Goal: Information Seeking & Learning: Learn about a topic

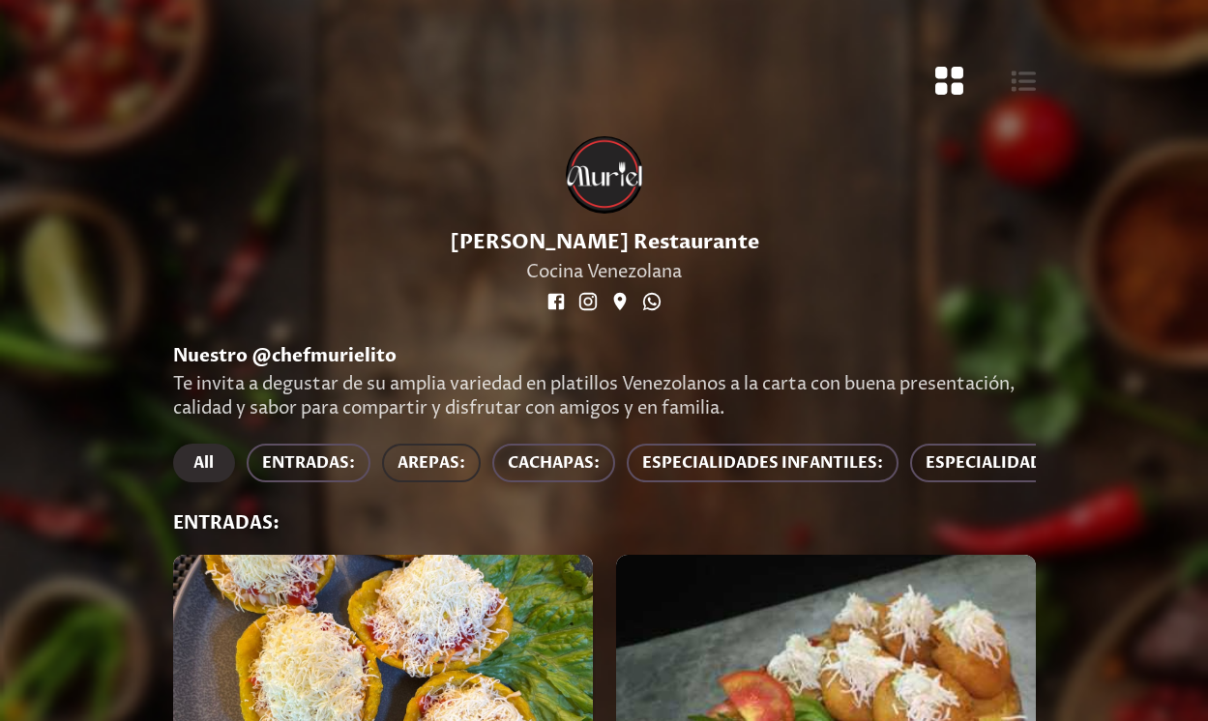
click at [428, 457] on span "AREPAS:" at bounding box center [431, 463] width 68 height 27
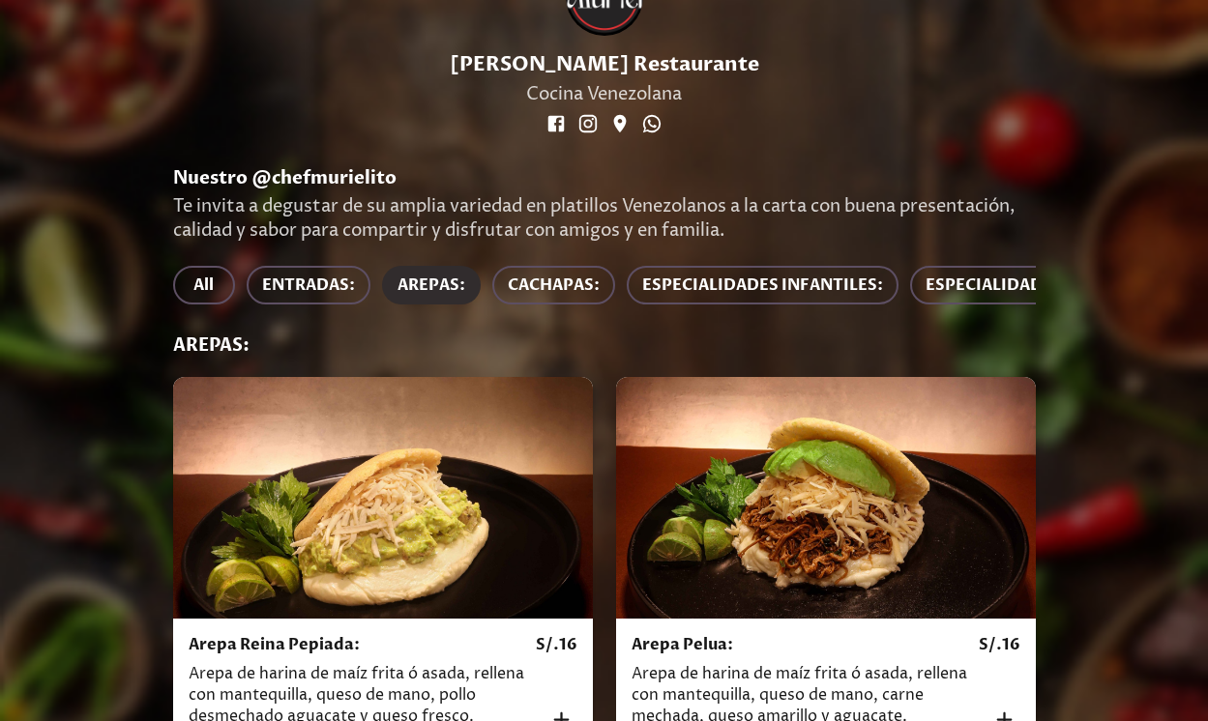
scroll to position [344, 0]
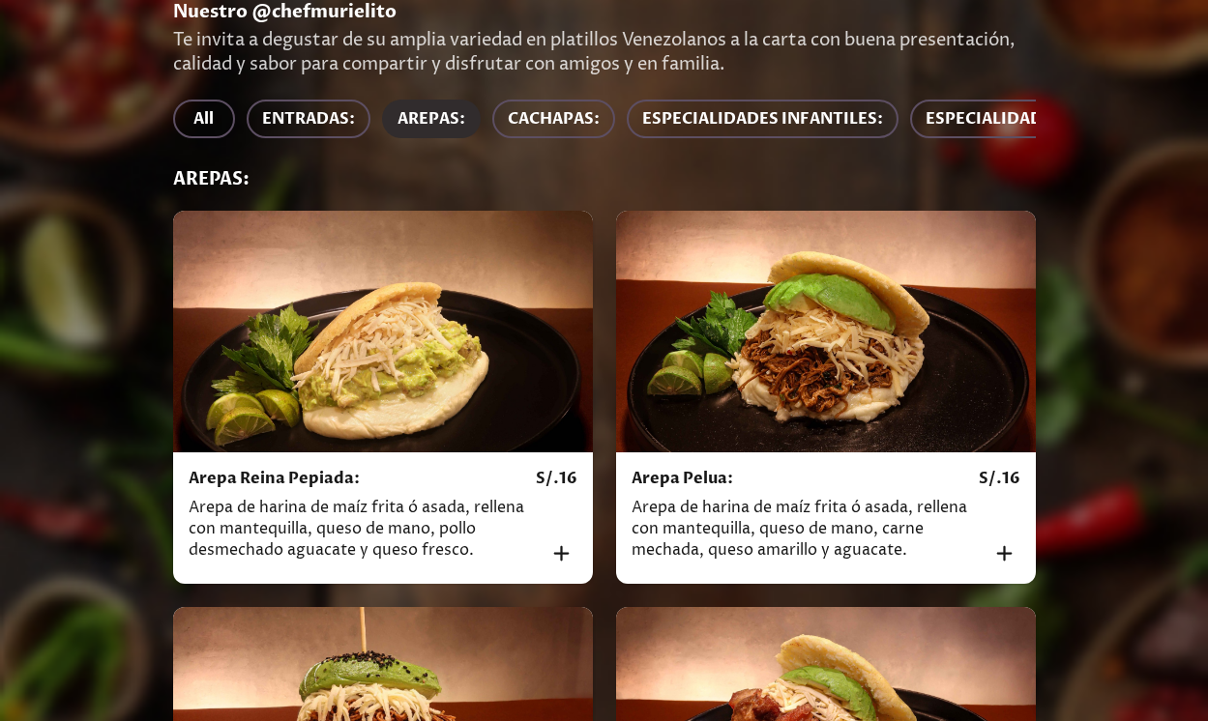
click at [822, 423] on div at bounding box center [826, 332] width 420 height 242
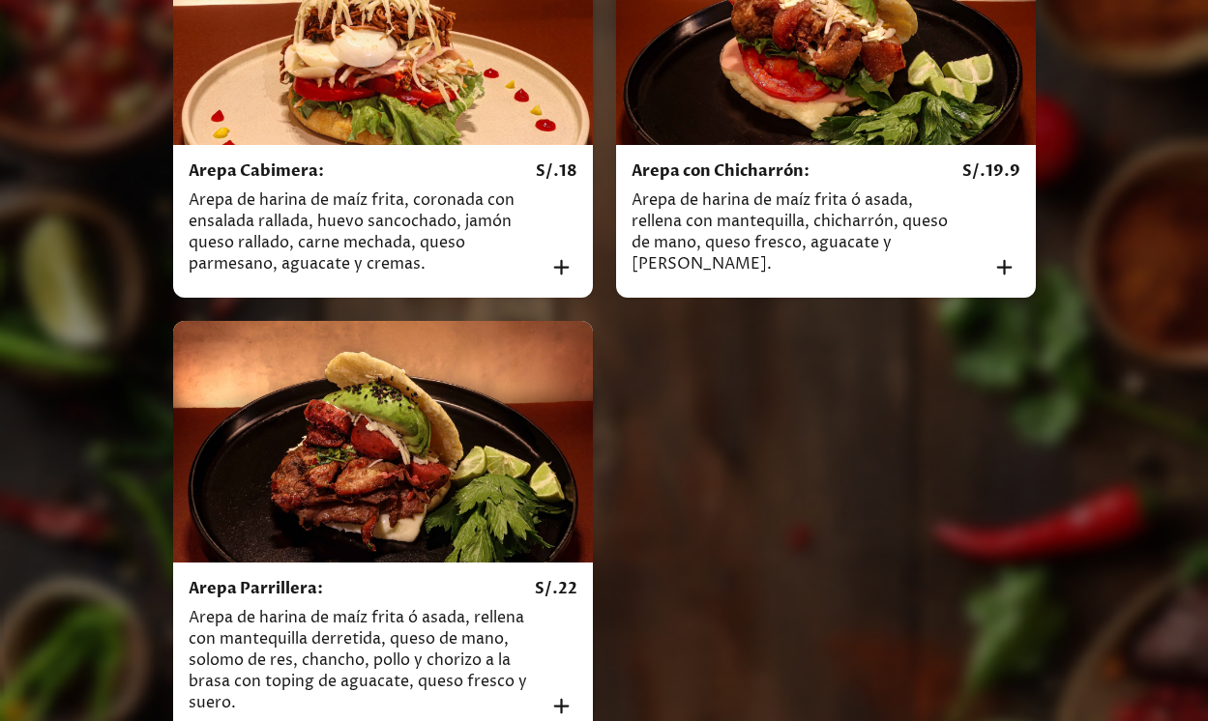
scroll to position [1140, 0]
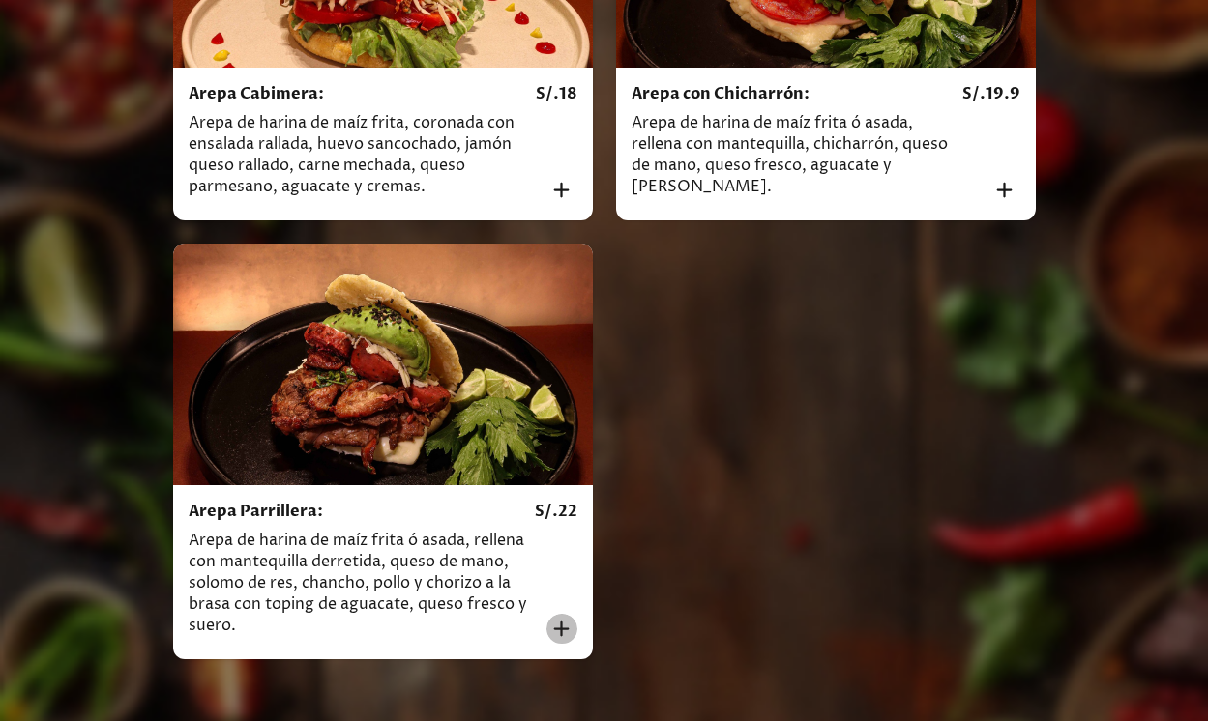
click at [550, 631] on icon "Añadir al carrito" at bounding box center [561, 629] width 26 height 26
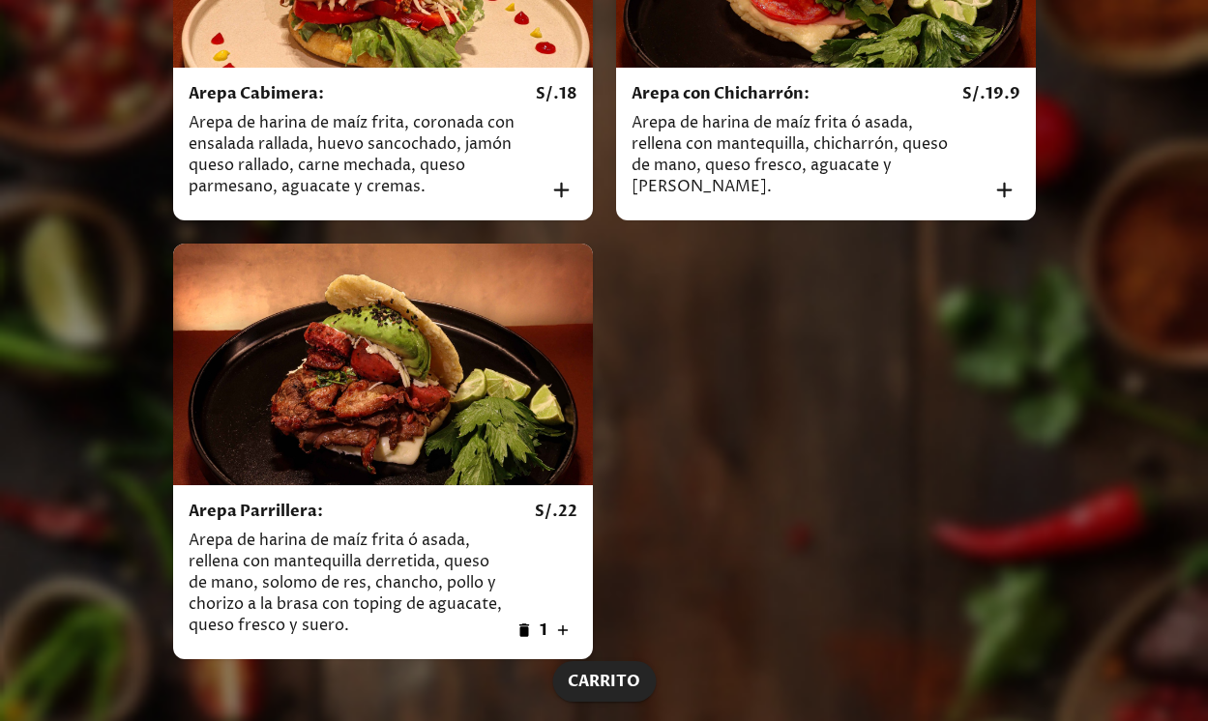
click at [530, 632] on icon "button" at bounding box center [523, 630] width 17 height 17
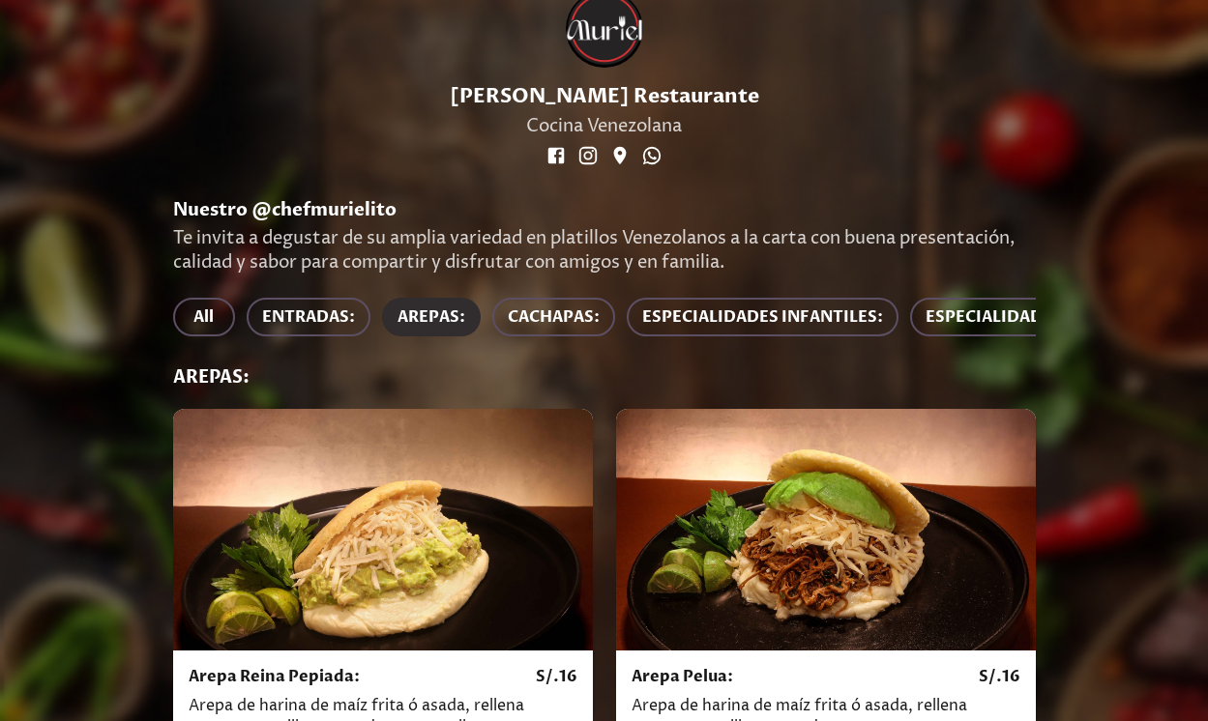
scroll to position [0, 0]
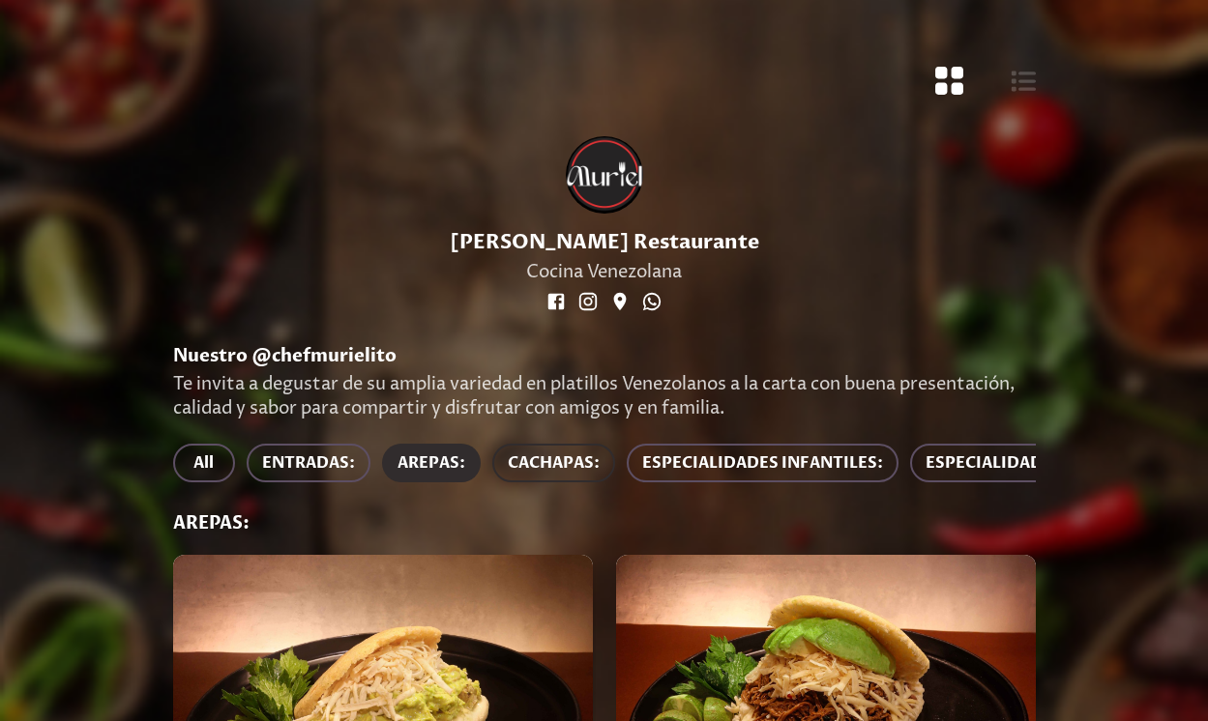
click at [544, 461] on span "CACHAPAS:" at bounding box center [554, 463] width 92 height 27
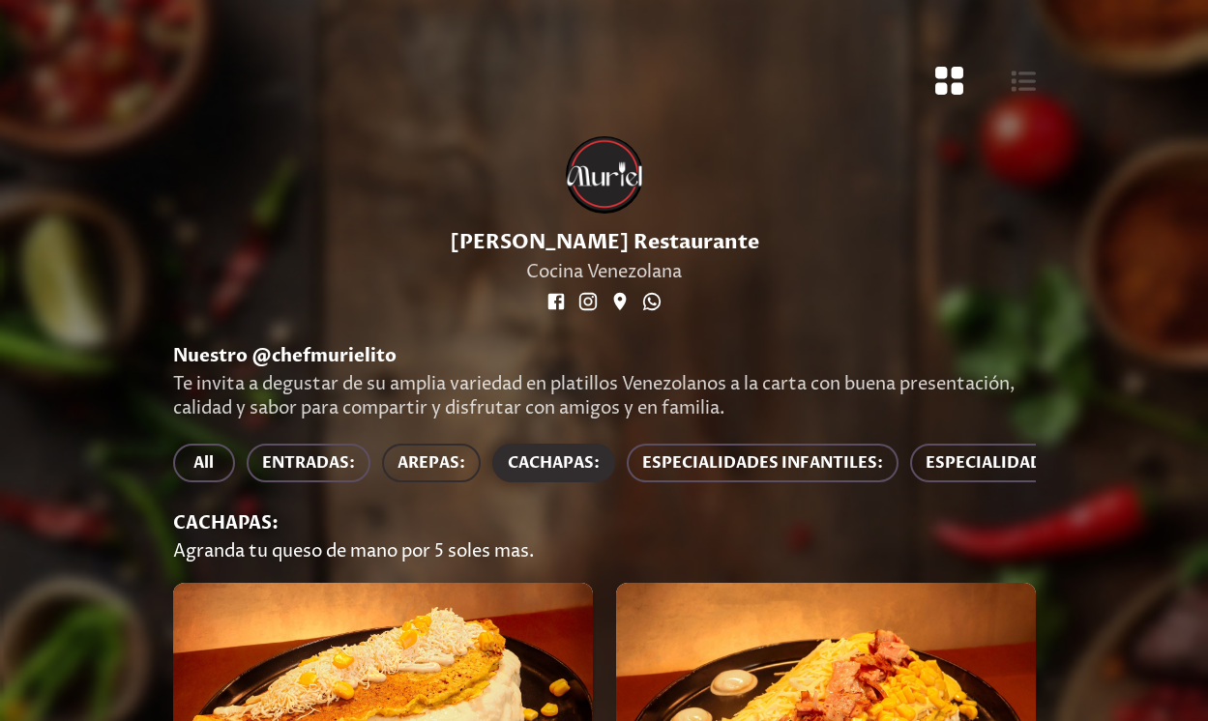
click at [452, 460] on span "AREPAS:" at bounding box center [431, 463] width 68 height 27
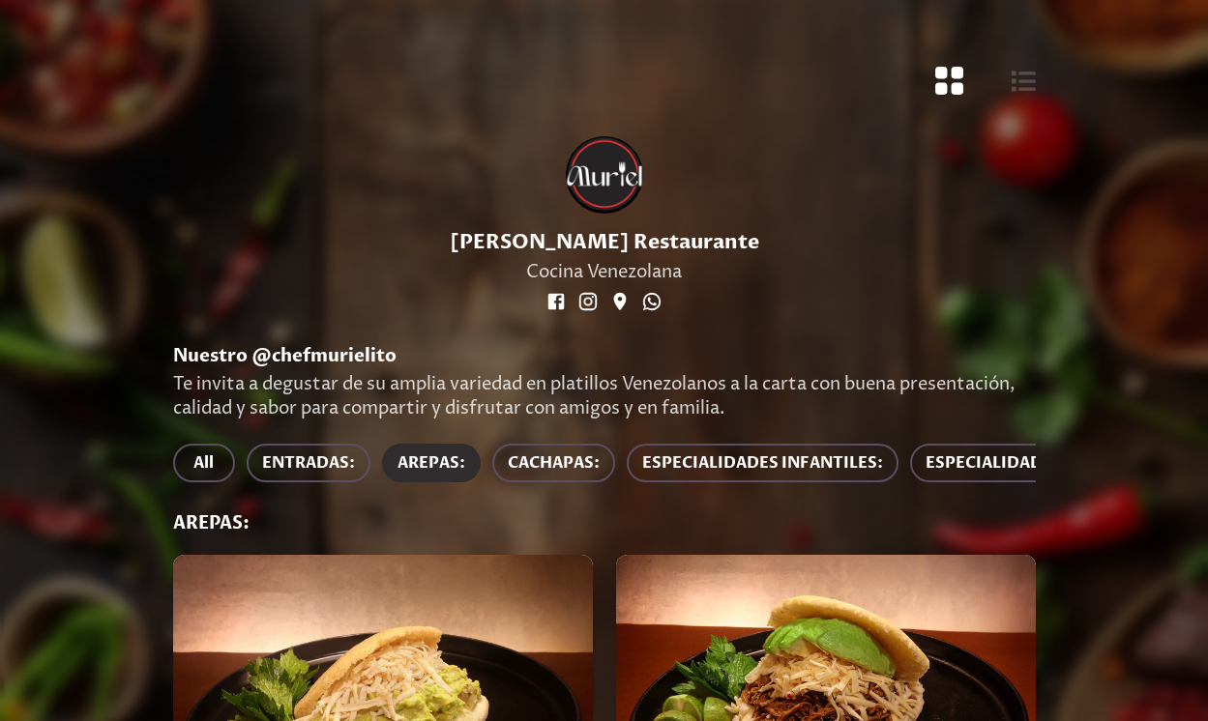
scroll to position [0, 824]
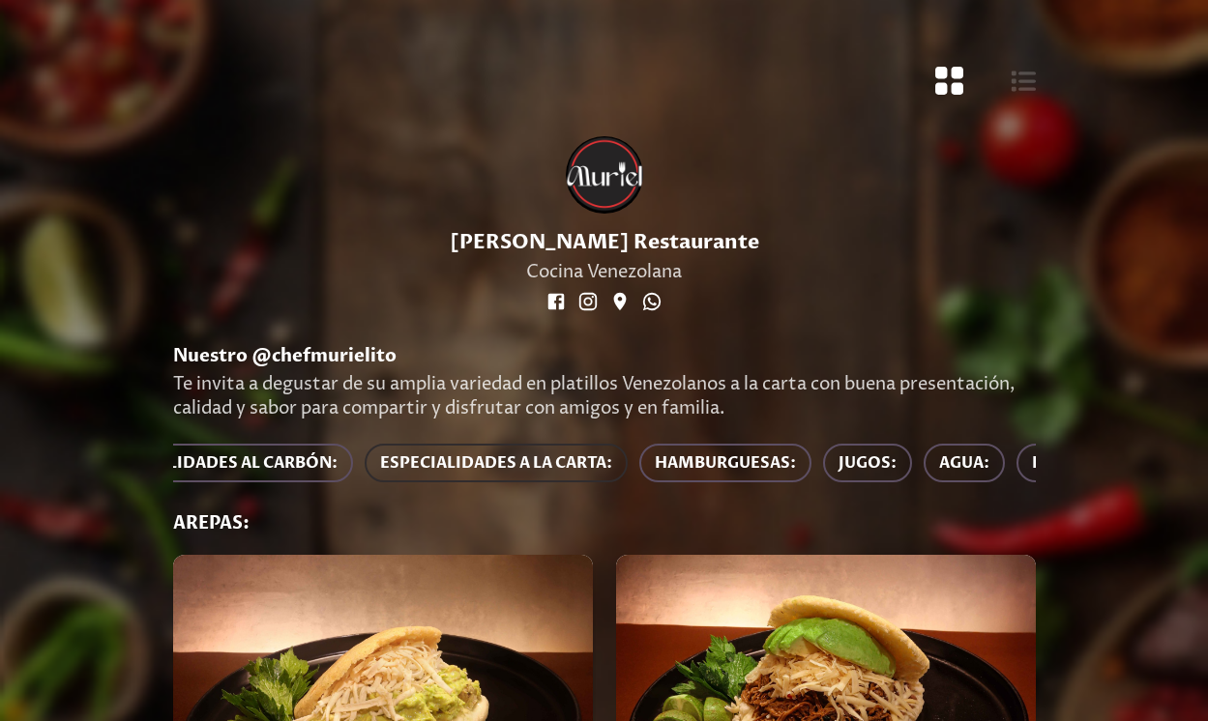
click at [580, 468] on span "ESPECIALIDADES A LA CARTA:" at bounding box center [496, 463] width 232 height 27
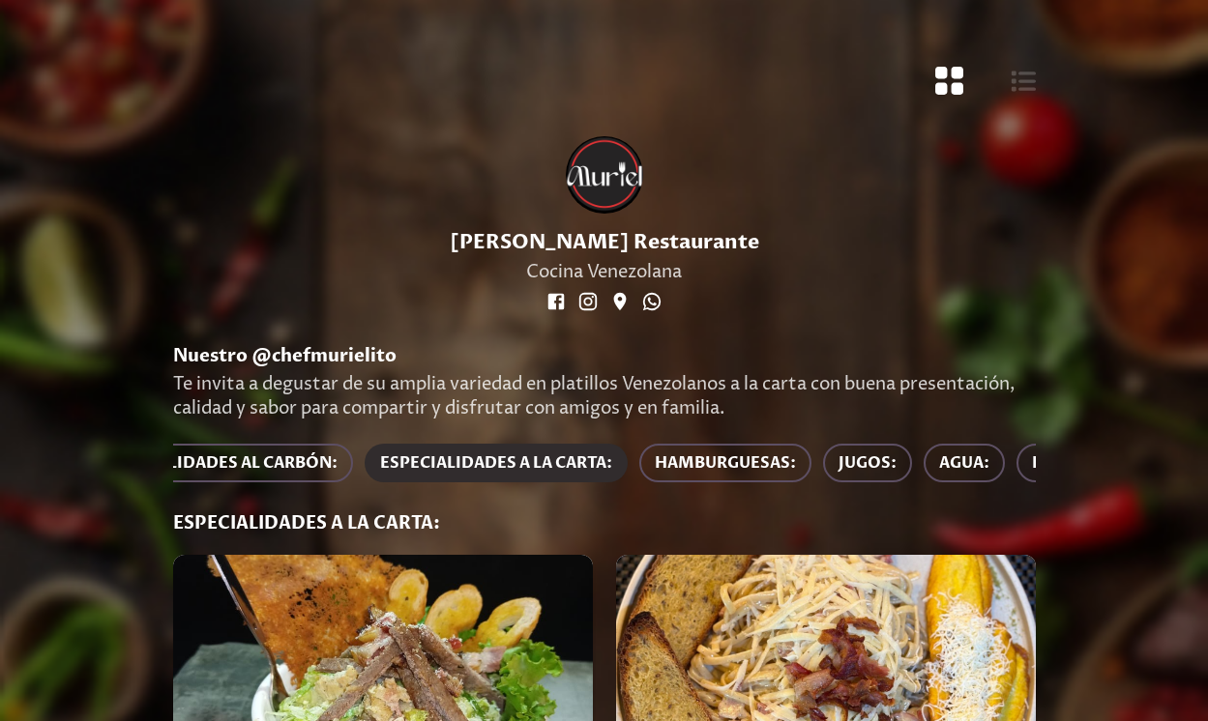
scroll to position [0, 0]
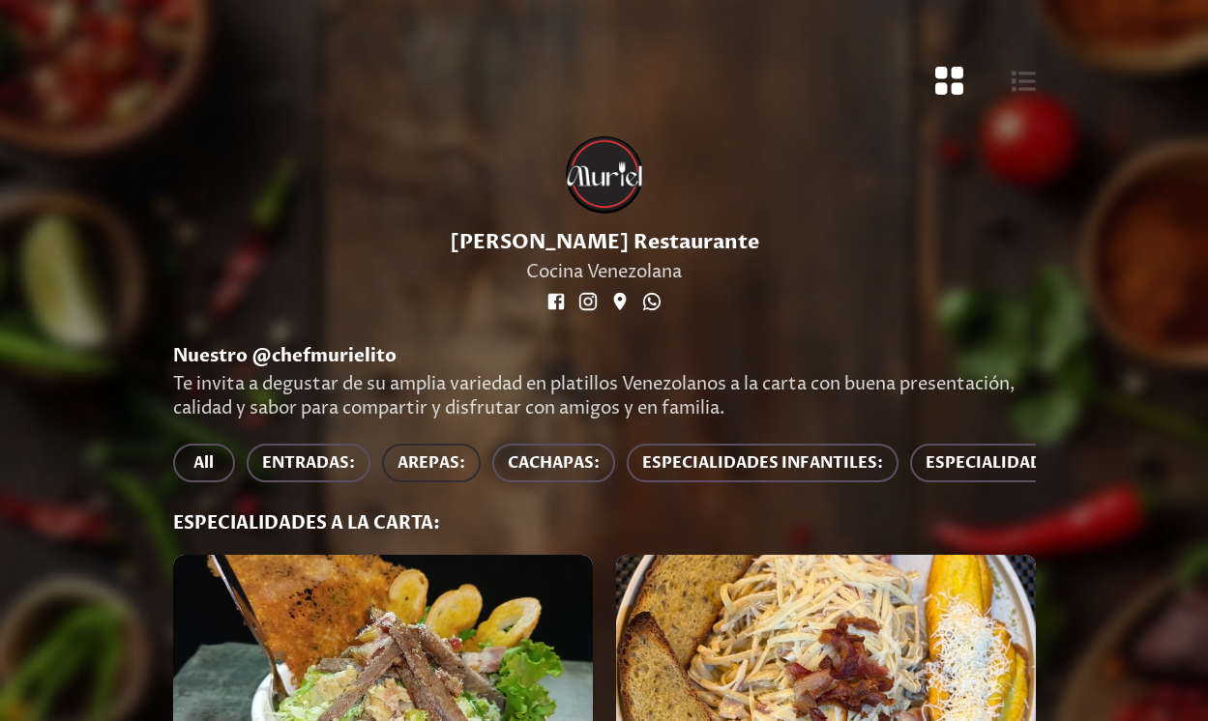
click at [443, 465] on span "AREPAS:" at bounding box center [431, 463] width 68 height 27
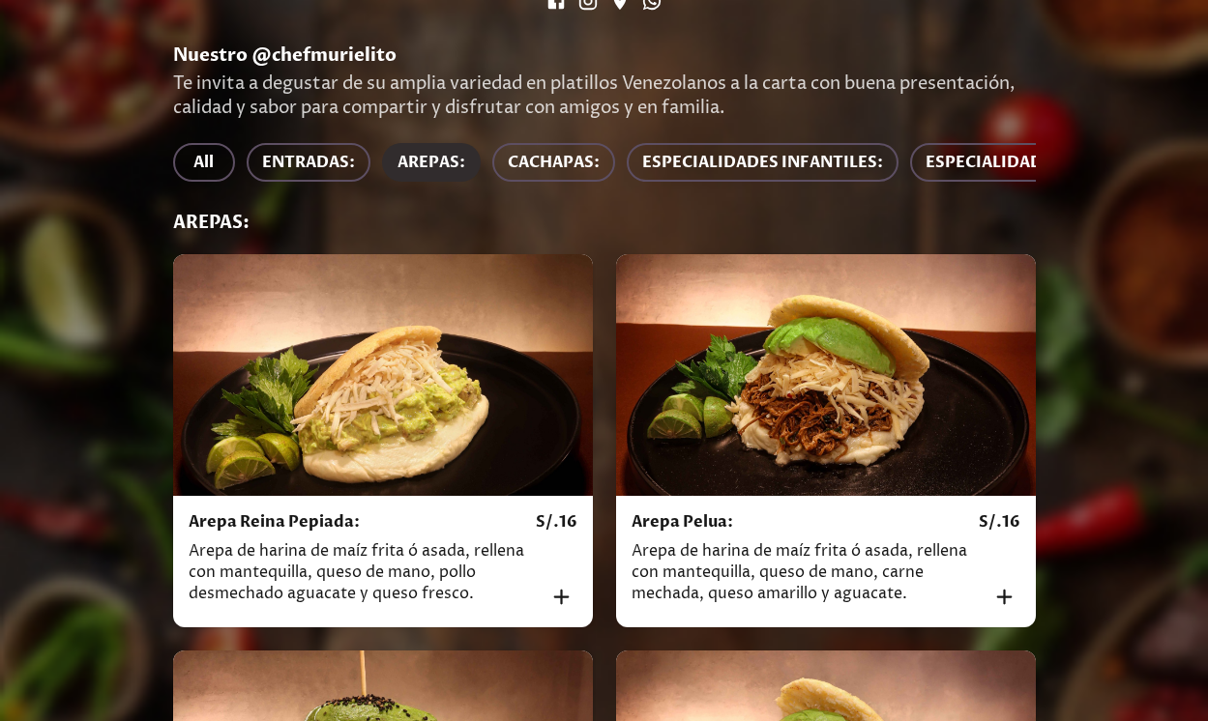
scroll to position [305, 0]
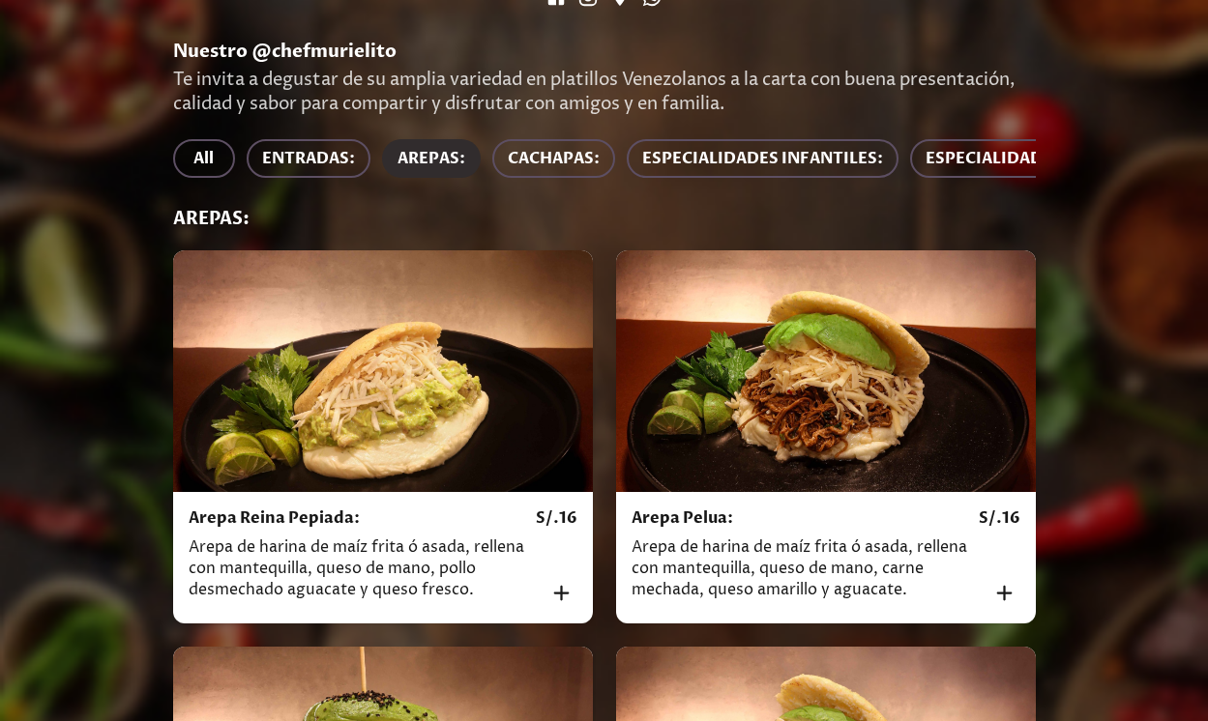
drag, startPoint x: 936, startPoint y: 178, endPoint x: 1041, endPoint y: 177, distance: 104.5
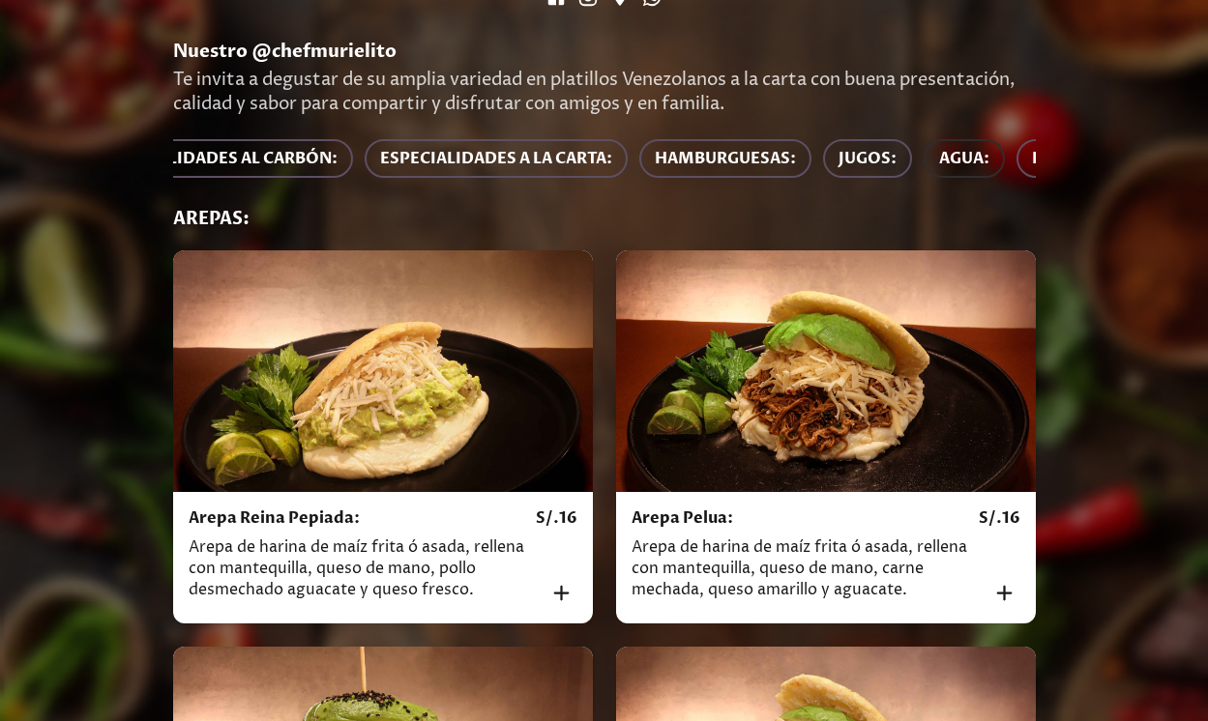
click at [977, 169] on span "AGUA:" at bounding box center [964, 158] width 50 height 27
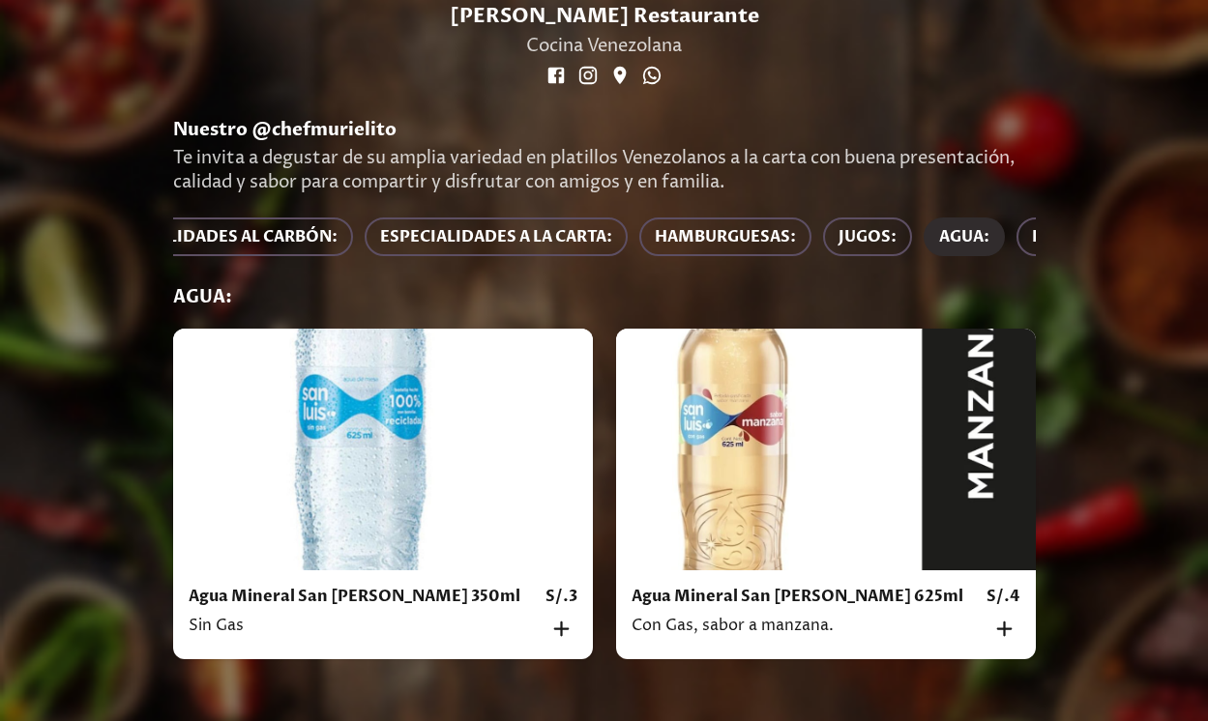
scroll to position [241, 0]
drag, startPoint x: 746, startPoint y: 217, endPoint x: 707, endPoint y: 218, distance: 38.7
click at [746, 223] on span "HAMBURGUESAS:" at bounding box center [725, 236] width 141 height 27
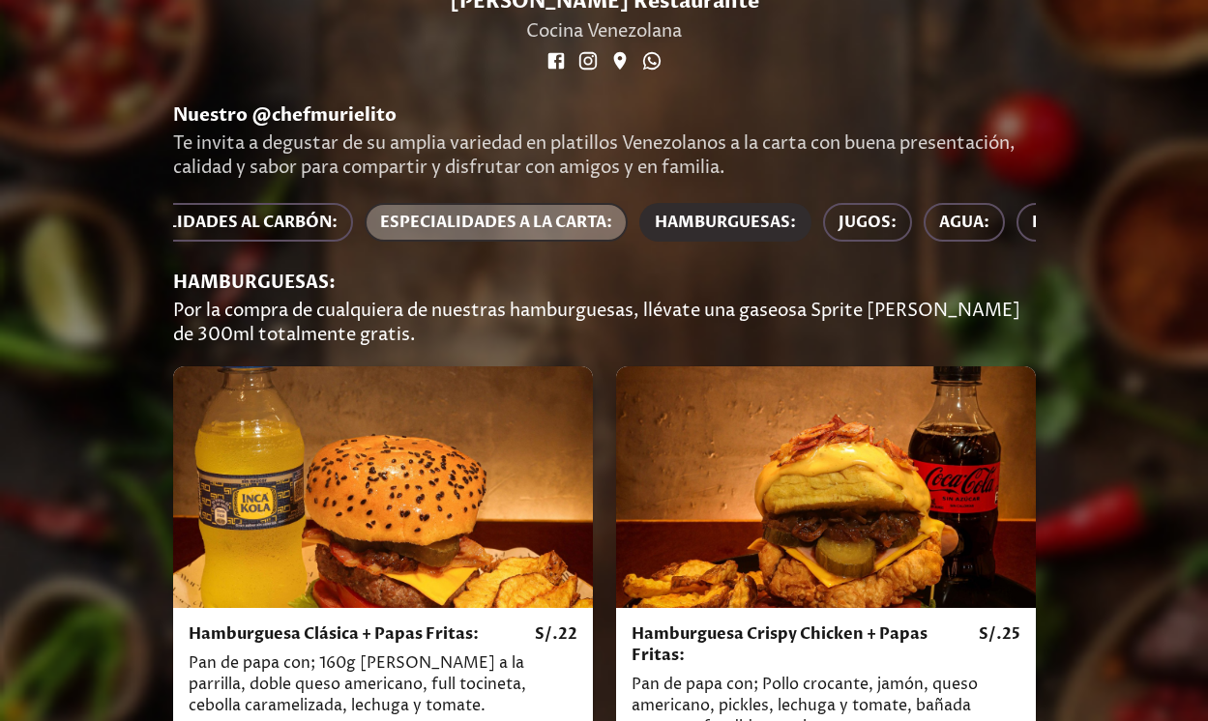
click at [542, 221] on span "ESPECIALIDADES A LA CARTA:" at bounding box center [496, 222] width 232 height 27
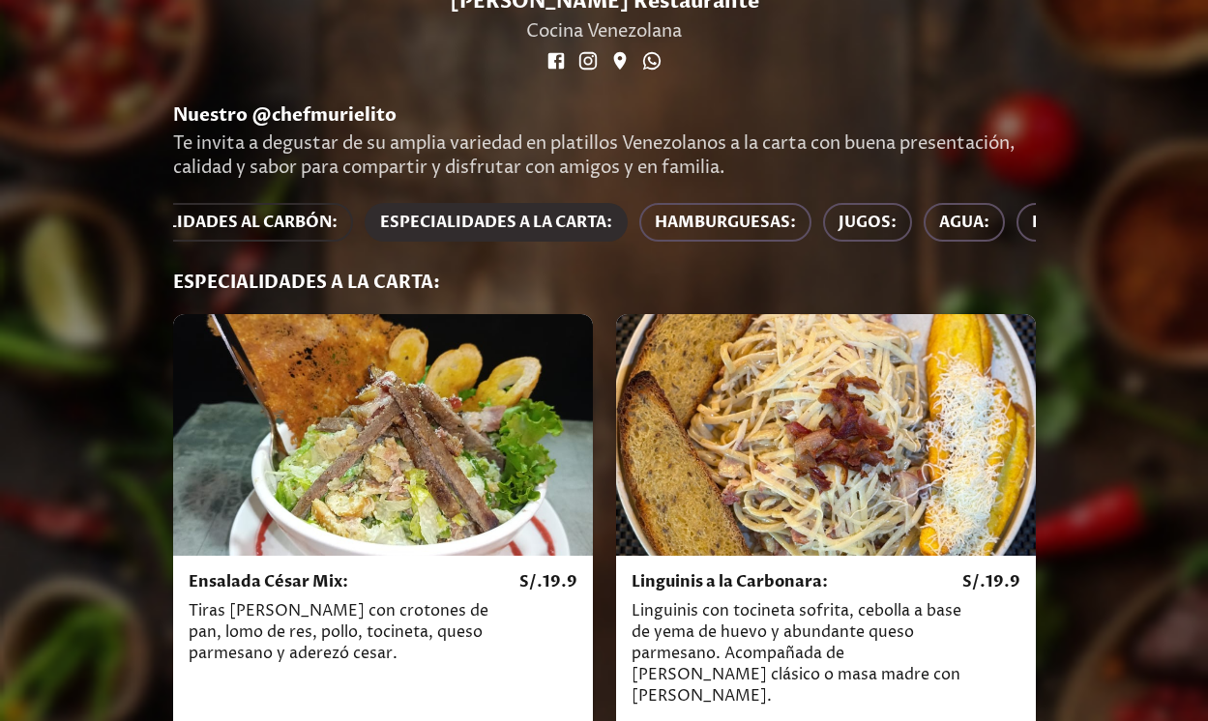
click at [244, 221] on span "ESPECIALIDADES AL CARBÓN:" at bounding box center [220, 222] width 236 height 27
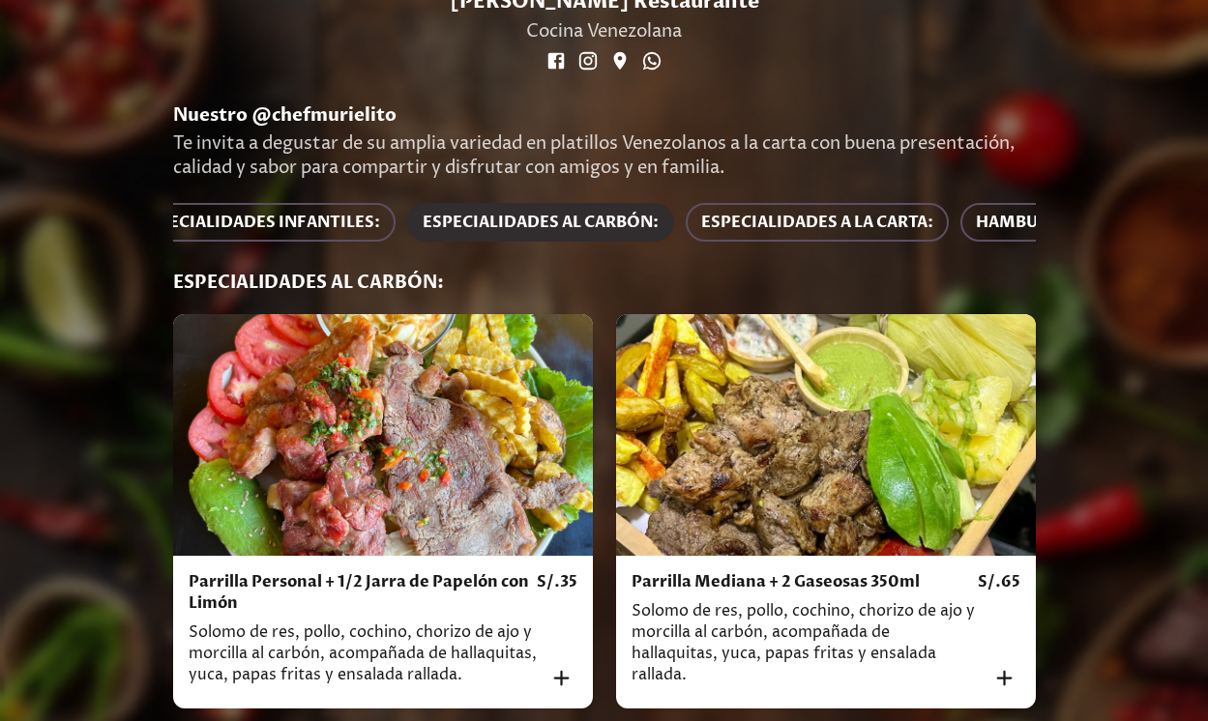
scroll to position [0, 500]
click at [306, 222] on span "ESPECIALIDADES INFANTILES:" at bounding box center [262, 222] width 241 height 27
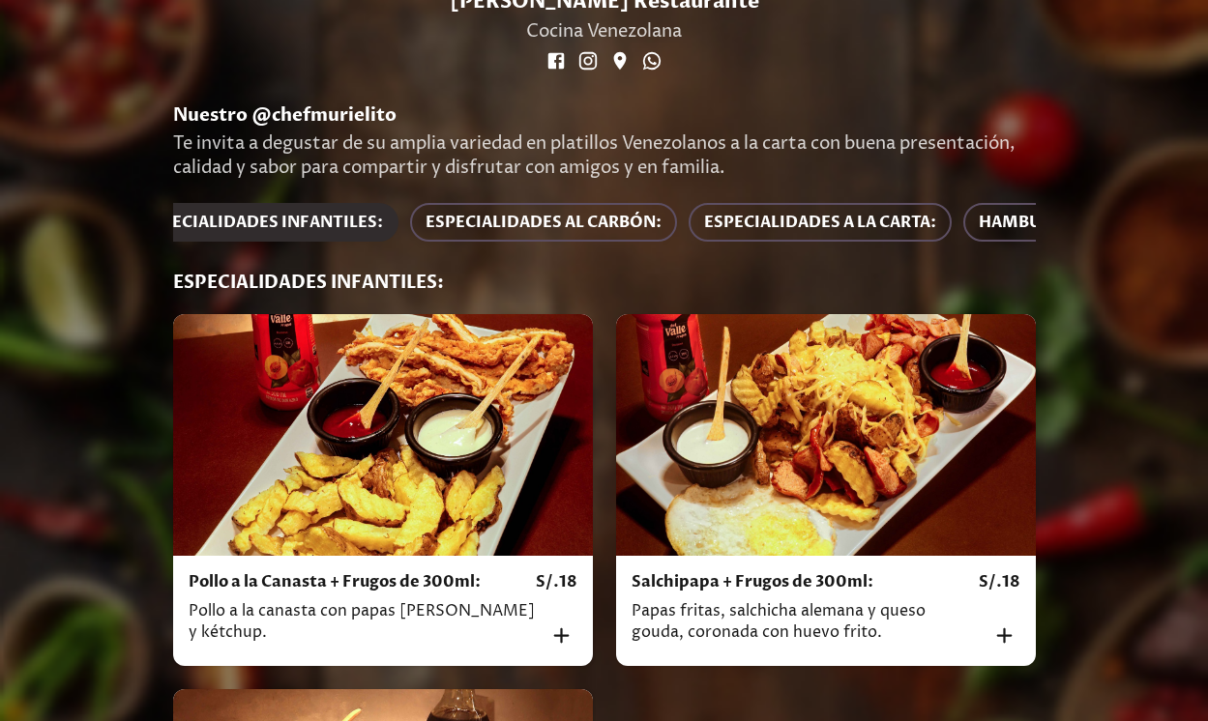
scroll to position [0, 129]
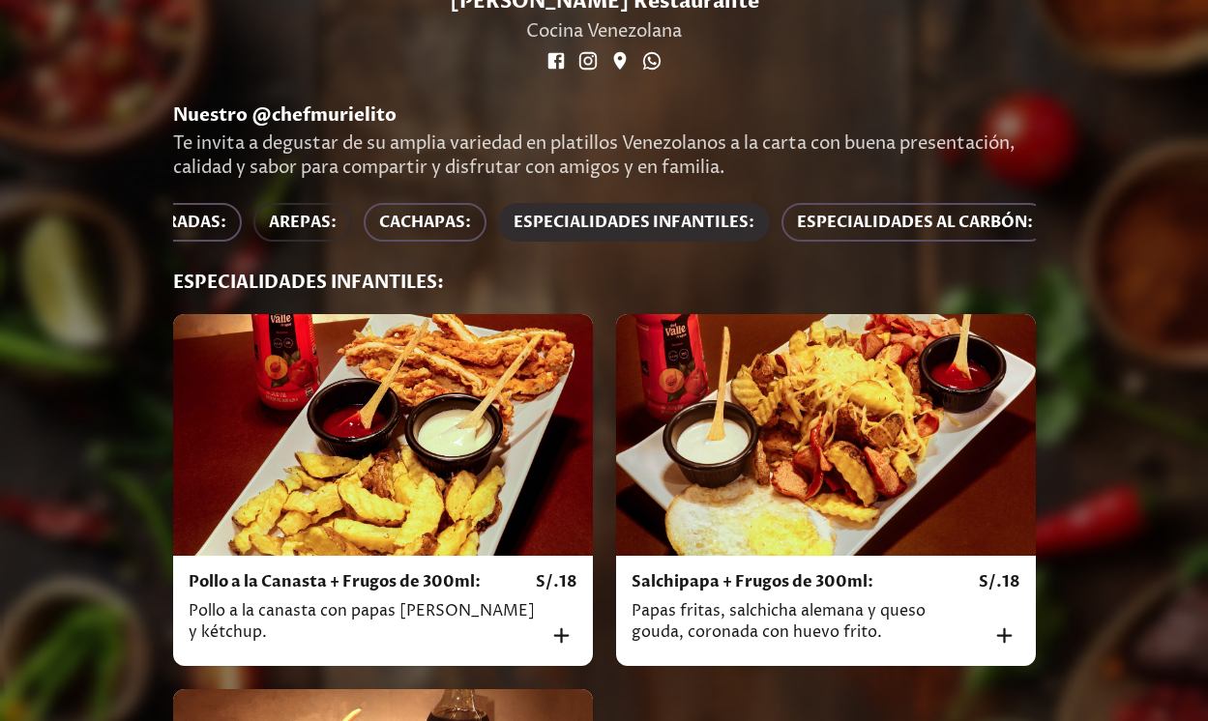
click at [320, 215] on span "AREPAS:" at bounding box center [303, 222] width 68 height 27
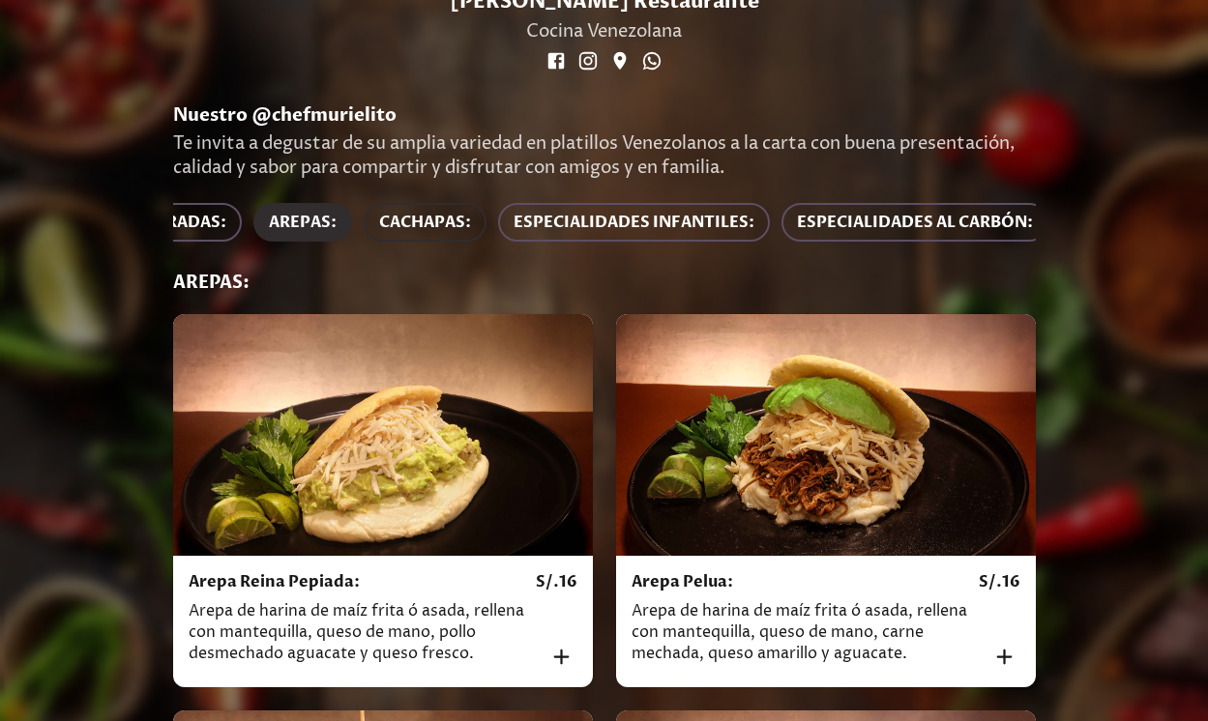
click at [425, 214] on span "CACHAPAS:" at bounding box center [425, 222] width 92 height 27
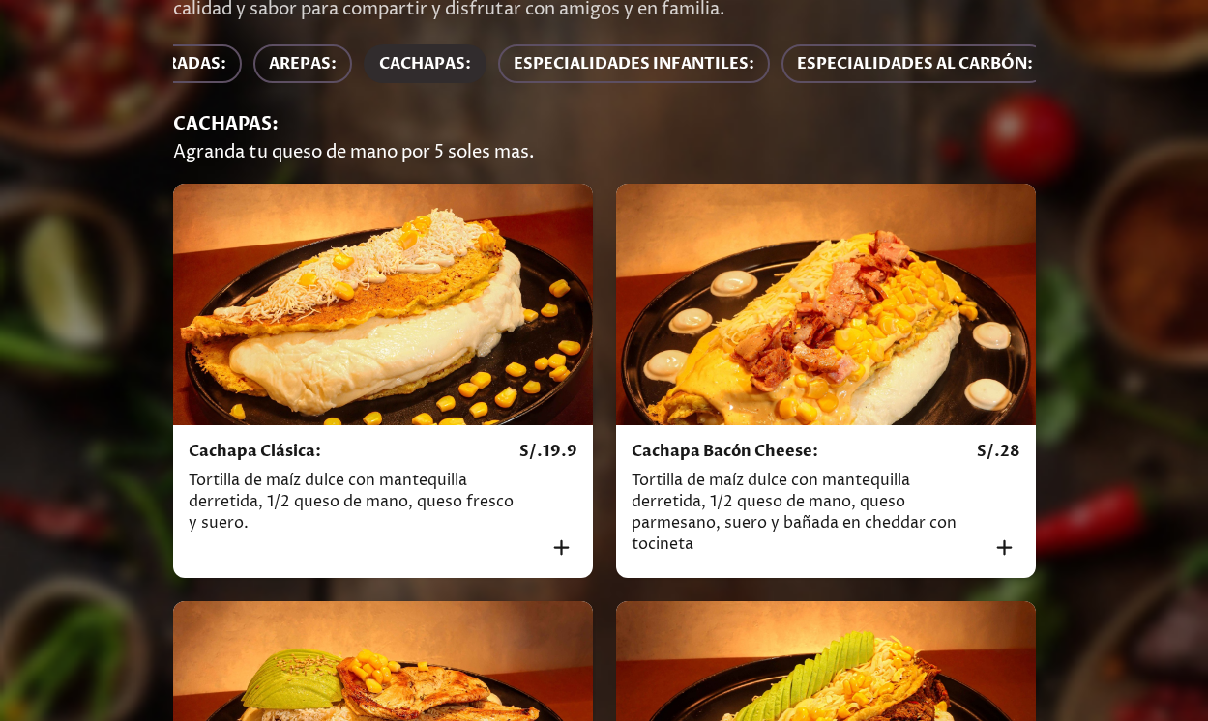
scroll to position [623, 0]
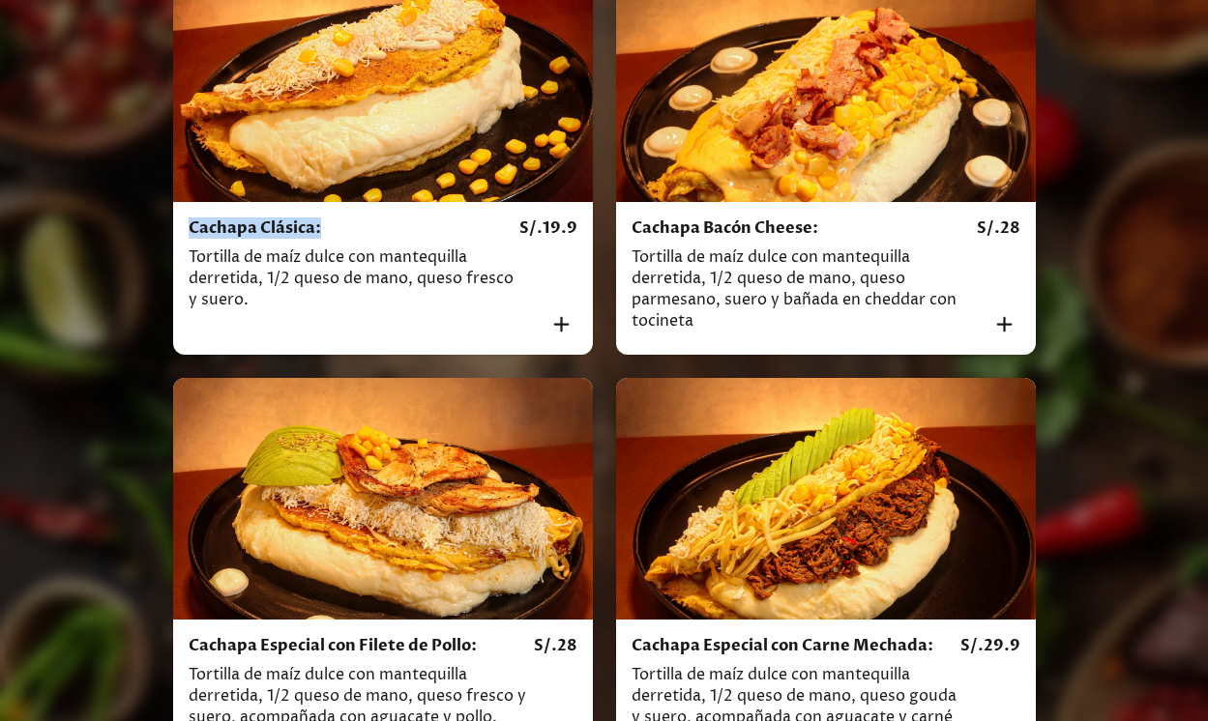
drag, startPoint x: 320, startPoint y: 243, endPoint x: 125, endPoint y: 243, distance: 195.4
click at [125, 243] on div "[PERSON_NAME] Restaurante Cocina Venezolana Nuestro @chefmurielito Te invita a …" at bounding box center [604, 333] width 1208 height 1912
copy div "[PERSON_NAME] Restaurante Cocina Venezolana Nuestro @chefmurielito Te invita a …"
